Goal: Obtain resource: Download file/media

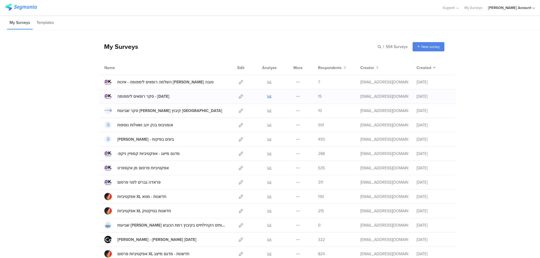
click at [267, 94] on icon at bounding box center [269, 96] width 4 height 4
click at [268, 82] on icon at bounding box center [269, 82] width 4 height 4
click at [268, 96] on icon at bounding box center [269, 96] width 4 height 4
click at [268, 167] on icon at bounding box center [269, 168] width 4 height 4
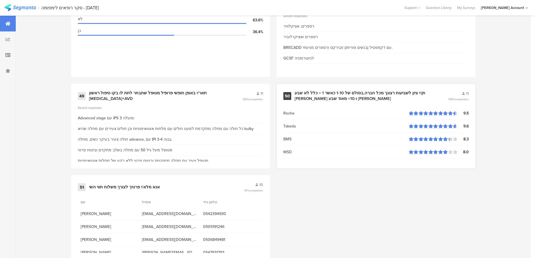
scroll to position [2399, 0]
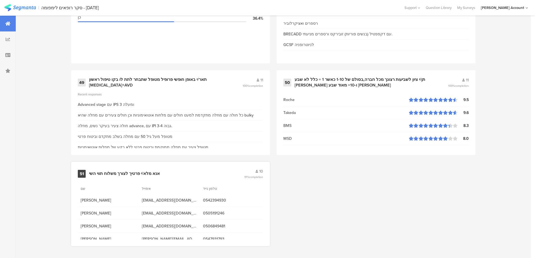
click at [136, 171] on div "אנא מלא/י פרטיך לצורך משלוח תווי השי" at bounding box center [124, 174] width 71 height 6
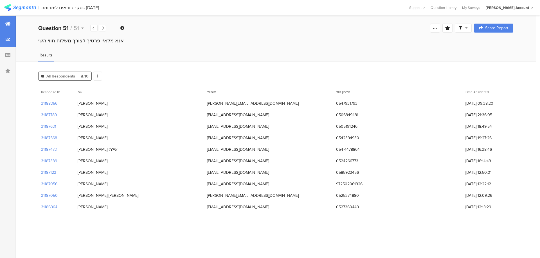
click at [6, 26] on div at bounding box center [8, 24] width 16 height 16
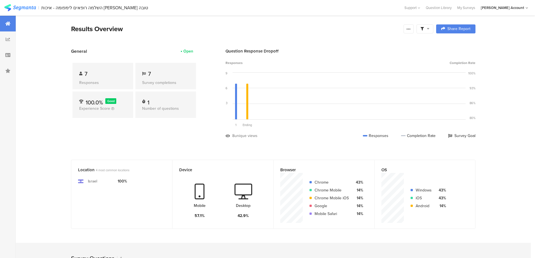
click at [429, 30] on icon at bounding box center [428, 29] width 3 height 4
click at [459, 44] on div "Complete Responses Only" at bounding box center [428, 44] width 70 height 15
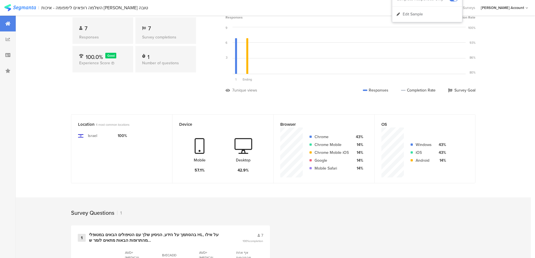
scroll to position [110, 0]
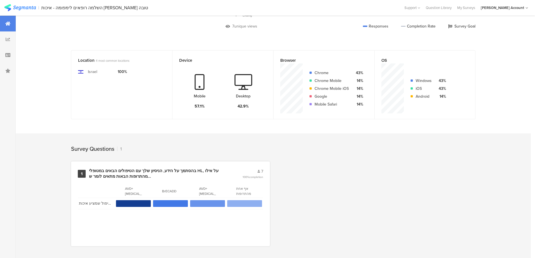
click at [175, 175] on div "בהסתמך על הידע, הניסיון שלך עם הטיפולים הבאים במטופלי HL, על אילו מהתרופות הבאו…" at bounding box center [159, 173] width 140 height 11
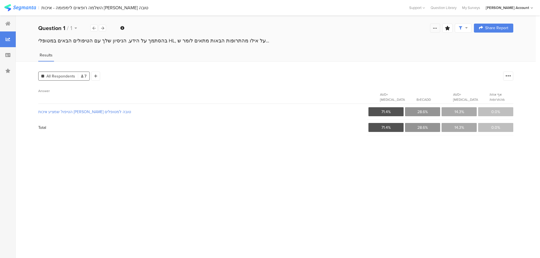
click at [433, 28] on icon at bounding box center [435, 28] width 4 height 4
click at [96, 78] on icon at bounding box center [95, 76] width 3 height 4
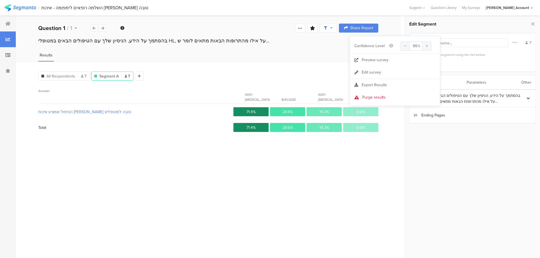
click at [482, 80] on div "Parameters" at bounding box center [476, 82] width 20 height 14
click at [437, 97] on section "ID" at bounding box center [472, 98] width 126 height 16
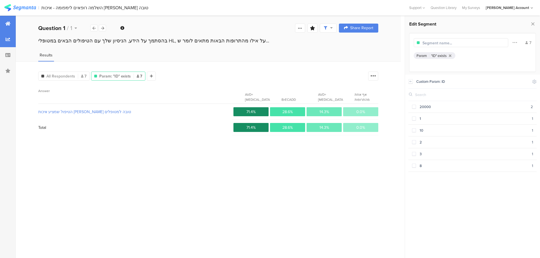
click at [8, 25] on icon at bounding box center [7, 23] width 5 height 4
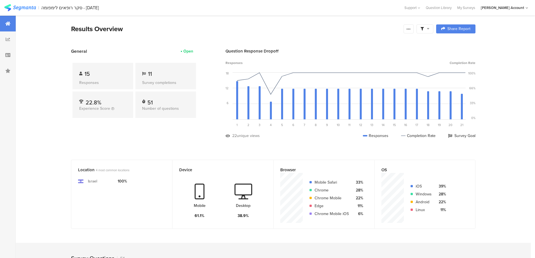
click at [427, 28] on span at bounding box center [425, 28] width 9 height 5
click at [456, 44] on span at bounding box center [454, 44] width 8 height 4
click at [424, 29] on icon at bounding box center [422, 28] width 3 height 3
click at [454, 44] on span at bounding box center [454, 44] width 8 height 4
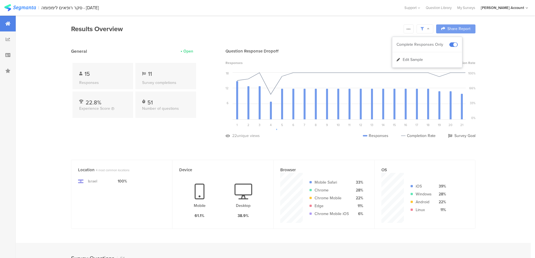
click at [412, 28] on div at bounding box center [267, 129] width 535 height 258
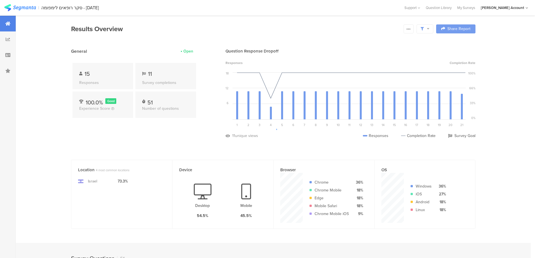
click at [411, 28] on div at bounding box center [267, 129] width 535 height 258
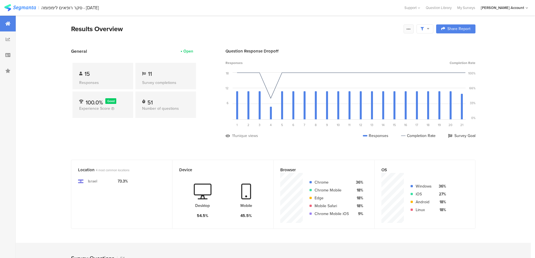
click at [411, 30] on icon at bounding box center [409, 29] width 4 height 4
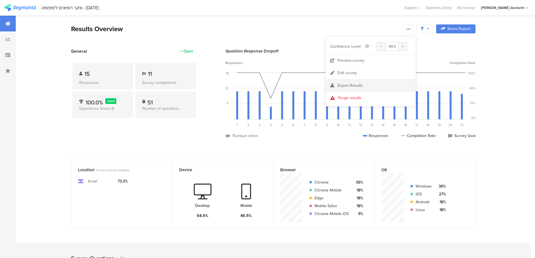
click at [354, 87] on span "Export Results" at bounding box center [350, 86] width 25 height 6
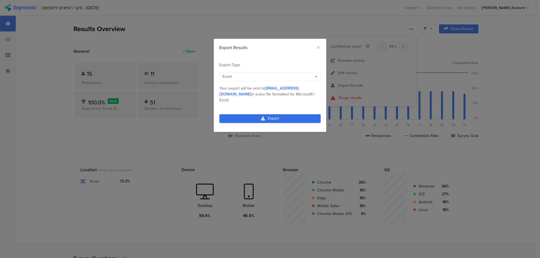
click at [285, 114] on link "Export" at bounding box center [269, 118] width 101 height 9
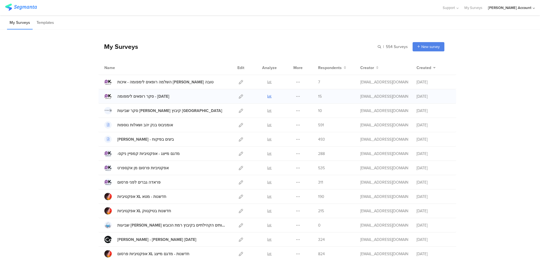
click at [267, 97] on icon at bounding box center [269, 96] width 4 height 4
click at [267, 82] on icon at bounding box center [269, 82] width 4 height 4
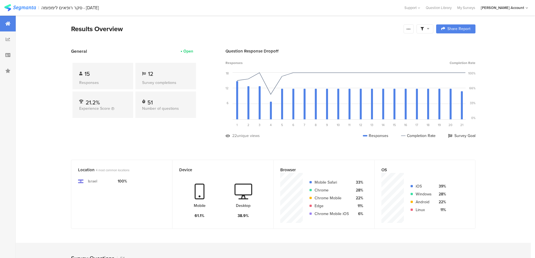
click at [430, 28] on icon at bounding box center [428, 29] width 3 height 4
click at [457, 42] on span at bounding box center [454, 44] width 8 height 4
